Goal: Task Accomplishment & Management: Manage account settings

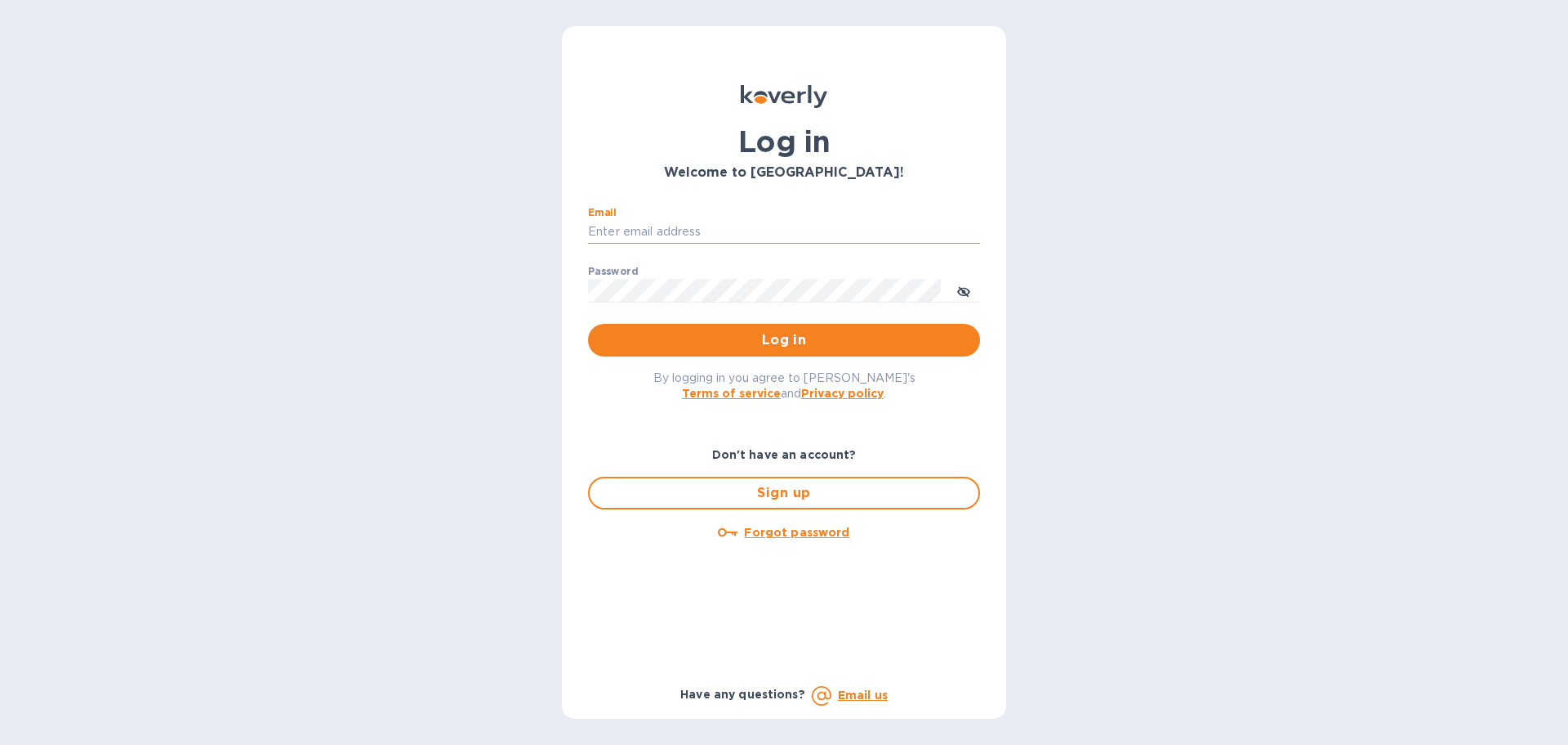
click at [732, 224] on input "Email" at bounding box center [784, 232] width 392 height 25
type input "efraim@jimmythebaker.com"
click at [588, 324] on button "Log in" at bounding box center [784, 340] width 392 height 33
